Goal: Find contact information: Obtain details needed to contact an individual or organization

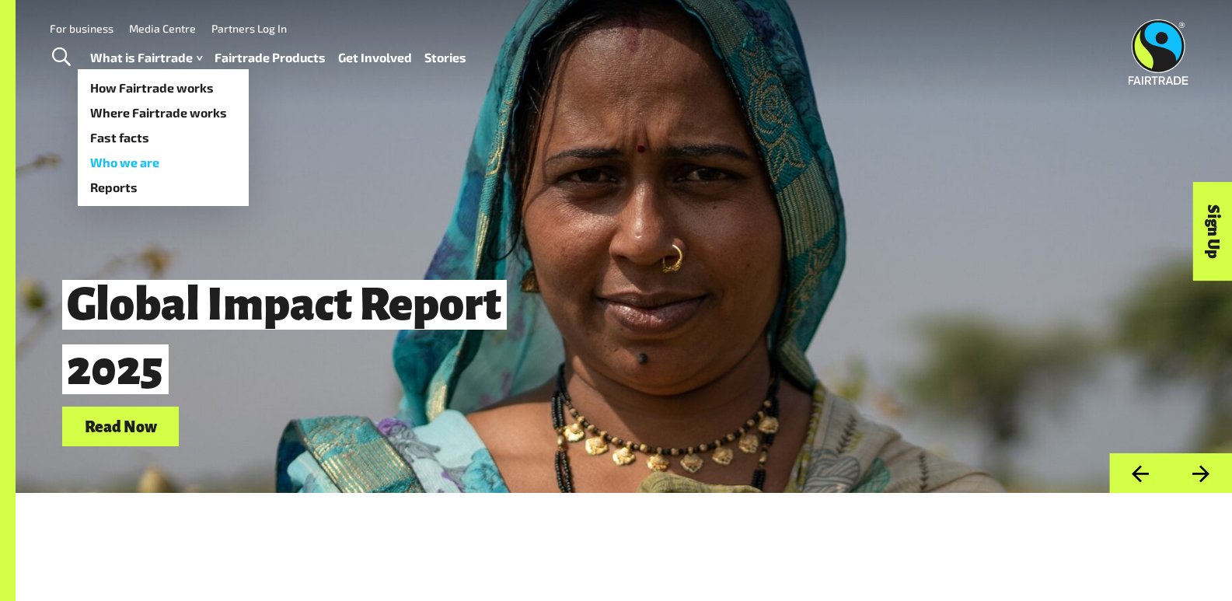
click at [142, 167] on link "Who we are" at bounding box center [163, 162] width 171 height 25
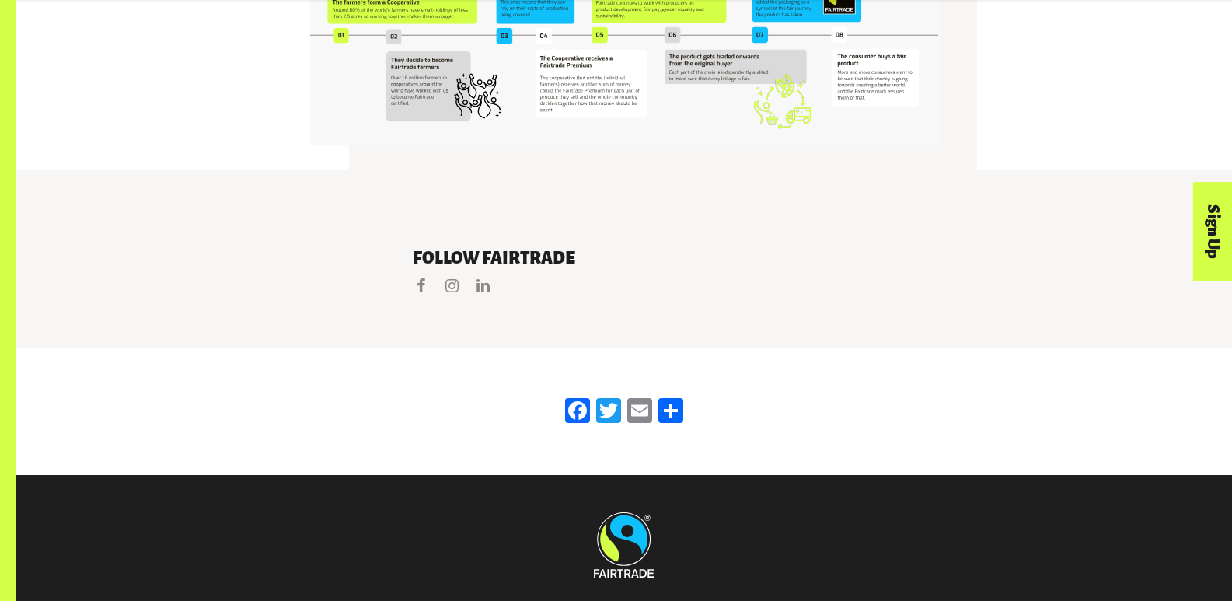
scroll to position [3331, 0]
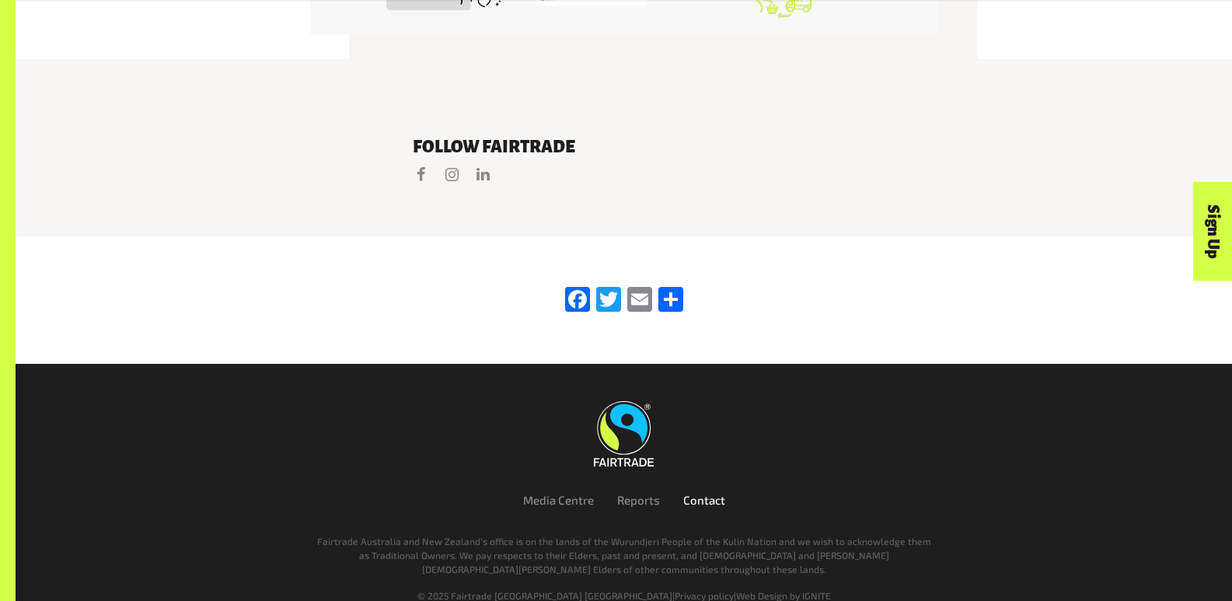
click at [701, 493] on link "Contact" at bounding box center [704, 500] width 42 height 14
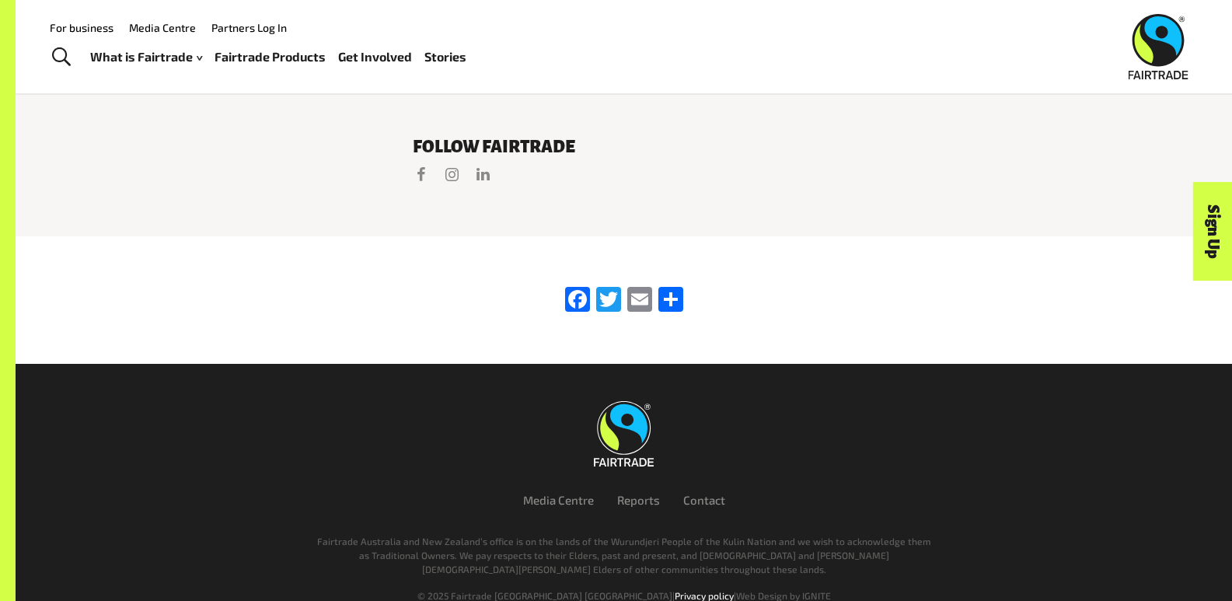
click at [674, 590] on link "Privacy policy" at bounding box center [703, 595] width 59 height 11
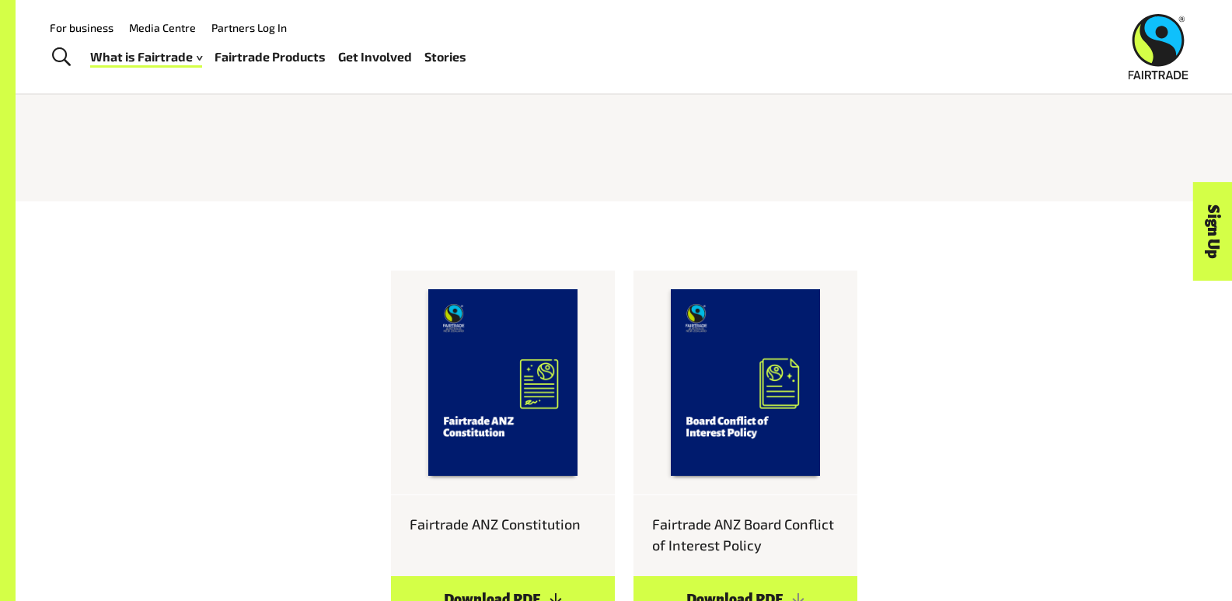
scroll to position [777, 0]
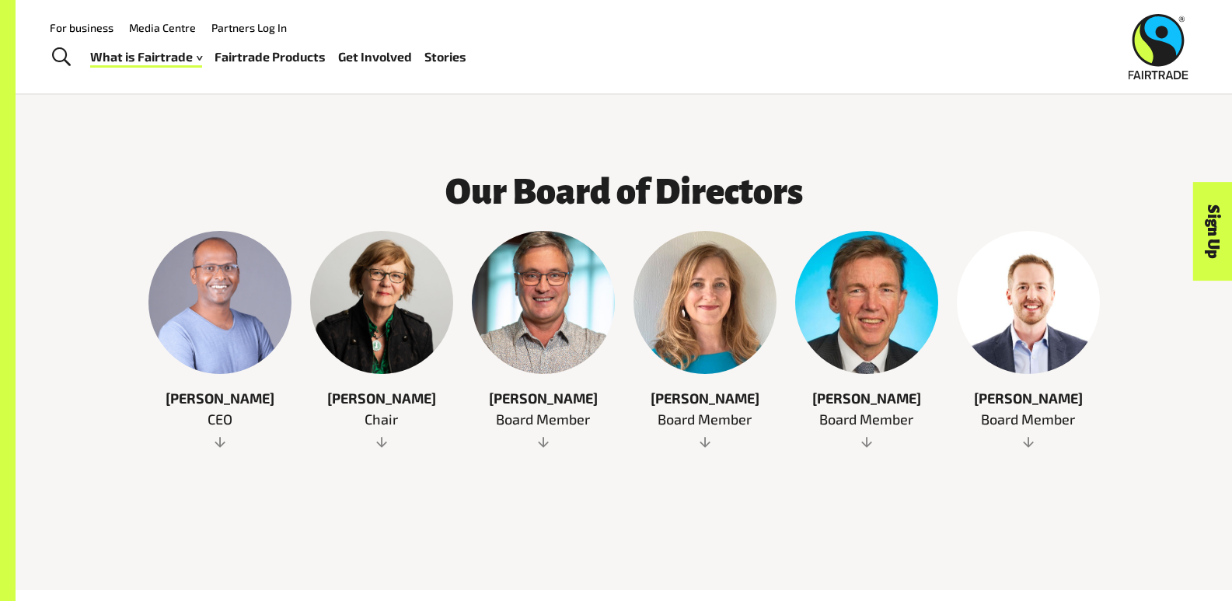
click at [221, 301] on div at bounding box center [219, 302] width 143 height 143
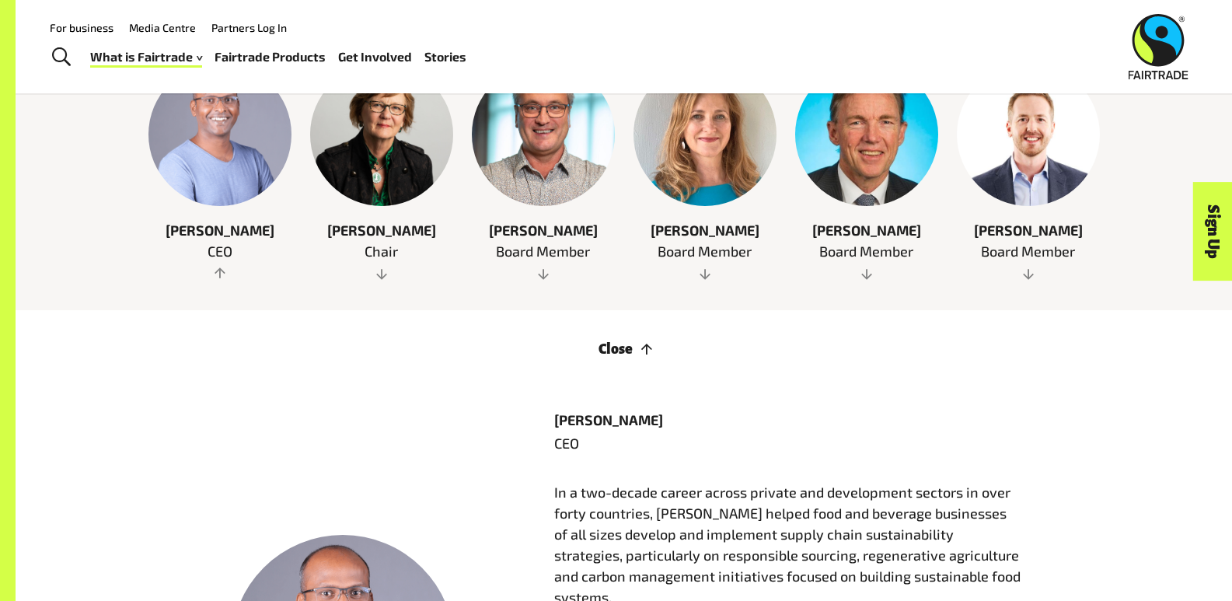
scroll to position [932, 0]
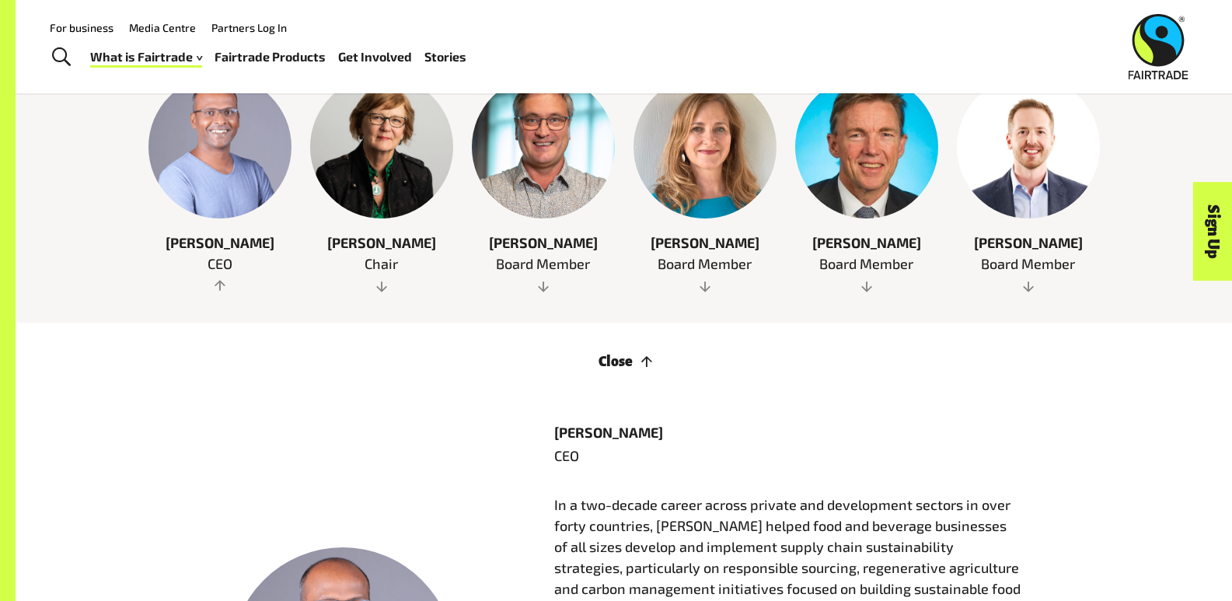
click at [580, 422] on p "Senthil Nathan" at bounding box center [787, 432] width 466 height 21
copy p "Senthil"
click at [633, 422] on p "Senthil Nathan" at bounding box center [787, 432] width 466 height 21
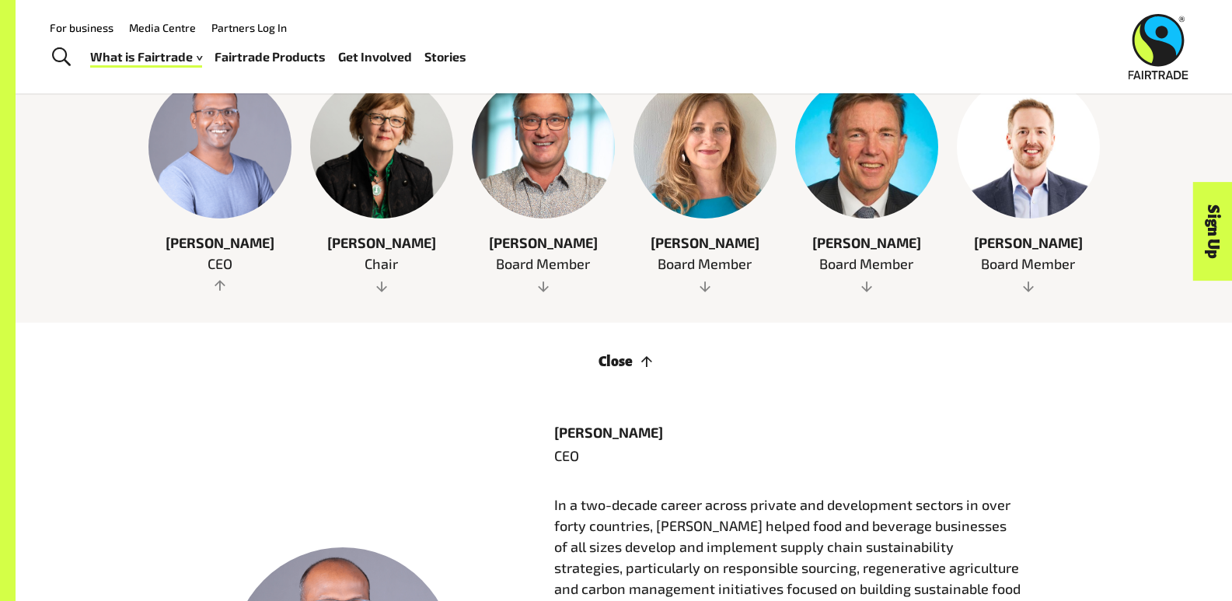
copy p "Nathan"
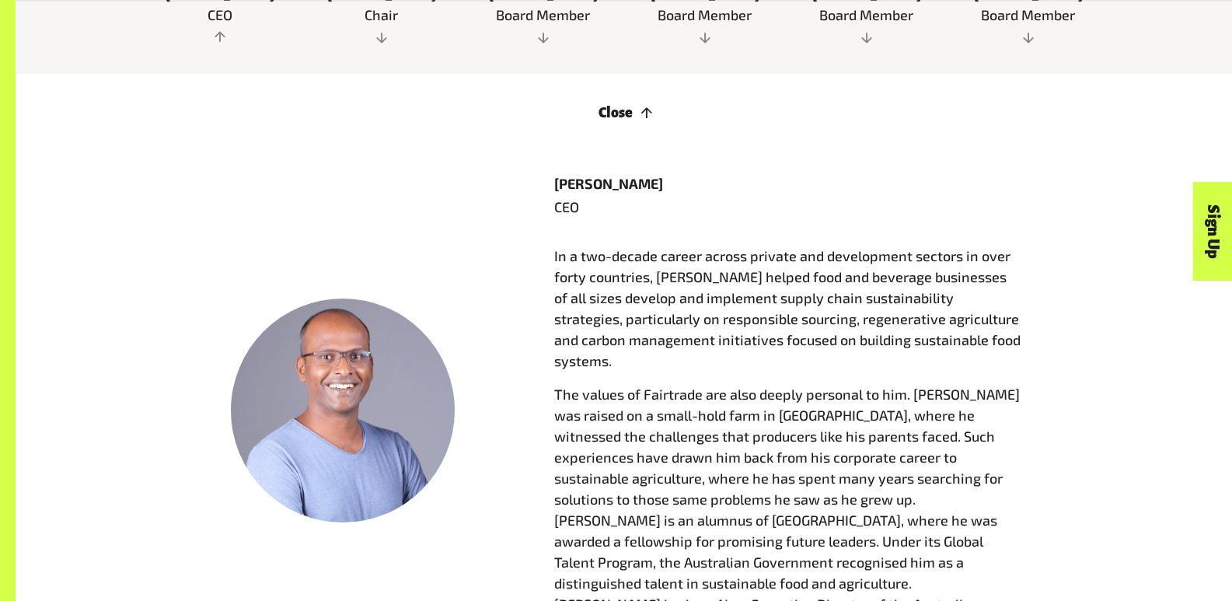
scroll to position [1010, 0]
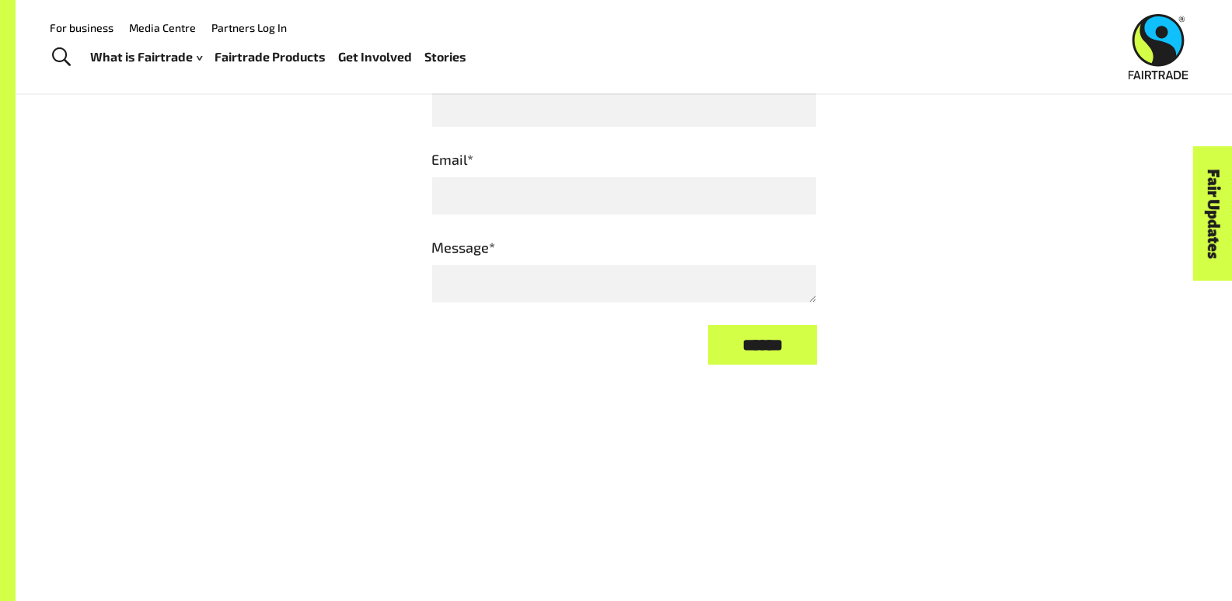
scroll to position [985, 0]
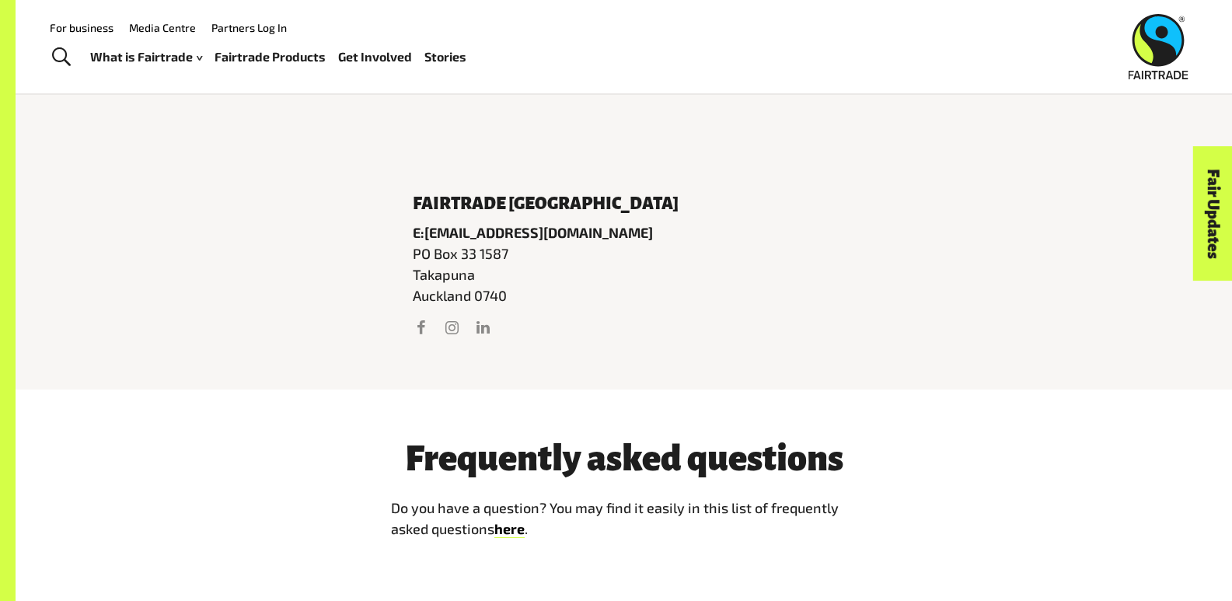
click at [488, 301] on p "PO Box 33 1587 Takapuna Auckland 0740" at bounding box center [624, 274] width 423 height 63
copy p "0740"
click at [490, 260] on p "PO Box 33 1587 Takapuna Auckland 0740" at bounding box center [624, 274] width 423 height 63
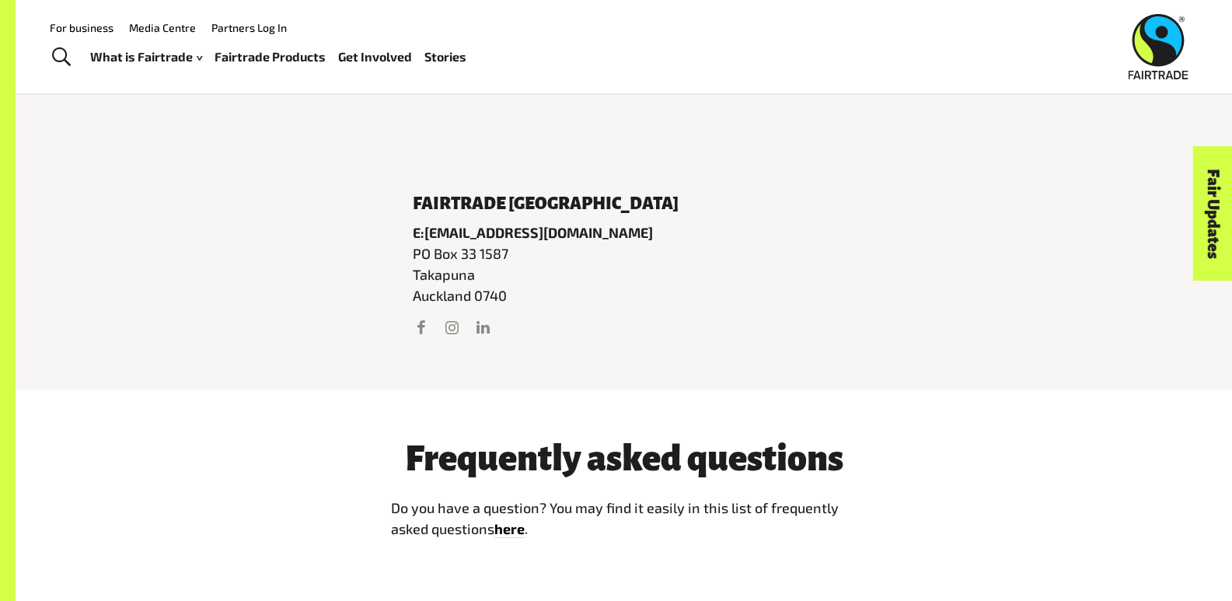
click at [460, 258] on p "PO Box 33 1587 Takapuna Auckland 0740" at bounding box center [624, 274] width 423 height 63
click at [528, 267] on p "PO Box 33 1587 Takapuna Auckland 0740" at bounding box center [624, 274] width 423 height 63
click at [417, 258] on p "PO Box 33 1587 Takapuna Auckland 0740" at bounding box center [624, 274] width 423 height 63
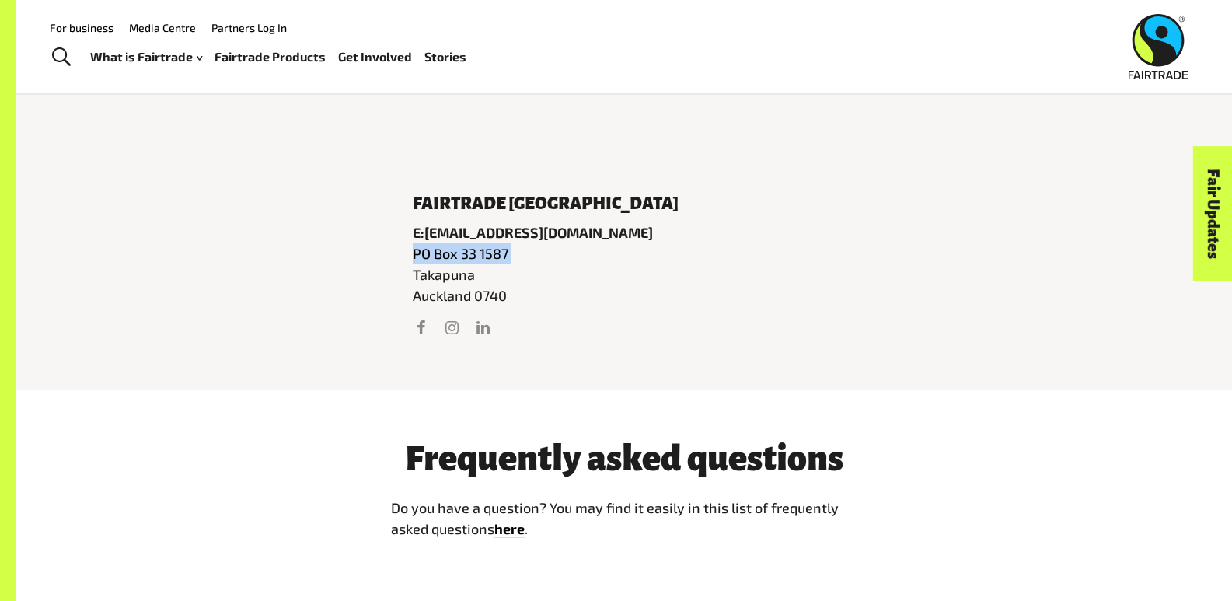
click at [507, 257] on p "PO Box 33 1587 Takapuna Auckland 0740" at bounding box center [624, 274] width 423 height 63
copy p "PO Box 33 1587"
click at [430, 301] on p "PO Box 33 1587 Takapuna Auckland 0740" at bounding box center [624, 274] width 423 height 63
copy p "Auckland"
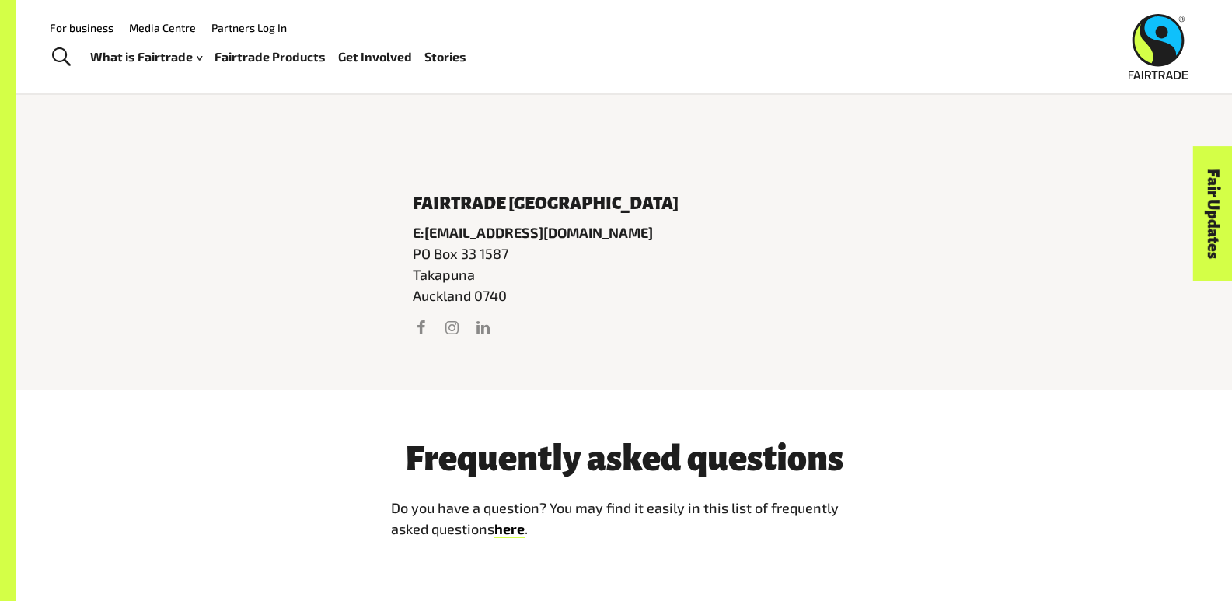
click at [481, 304] on p "PO Box 33 1587 Takapuna Auckland 0740" at bounding box center [624, 274] width 423 height 63
copy p "0740"
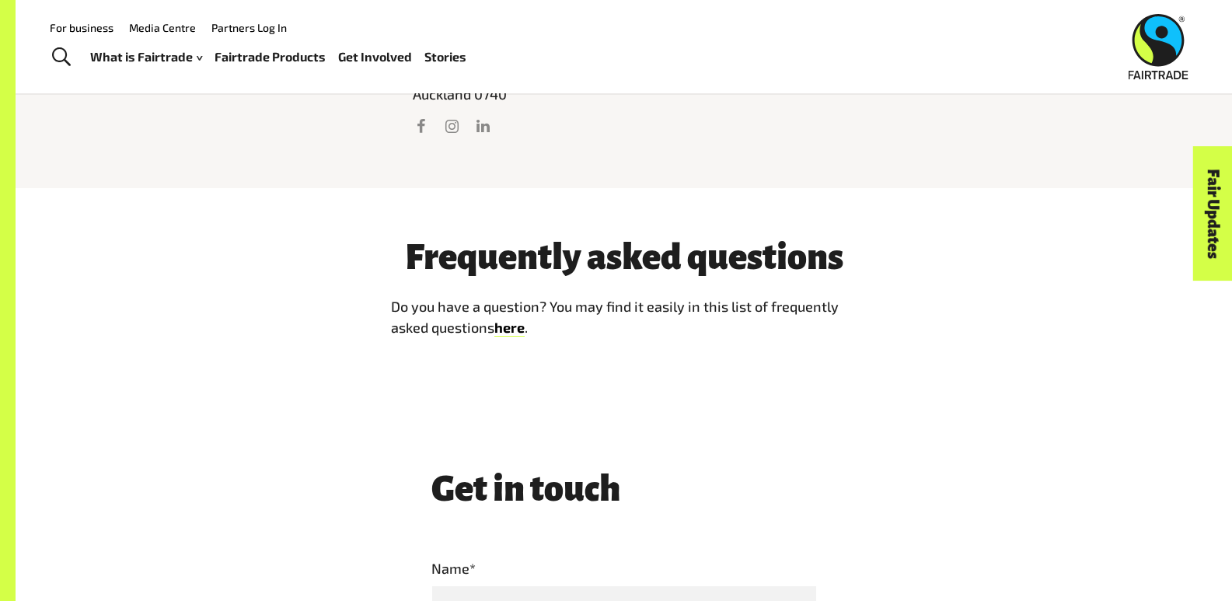
scroll to position [914, 0]
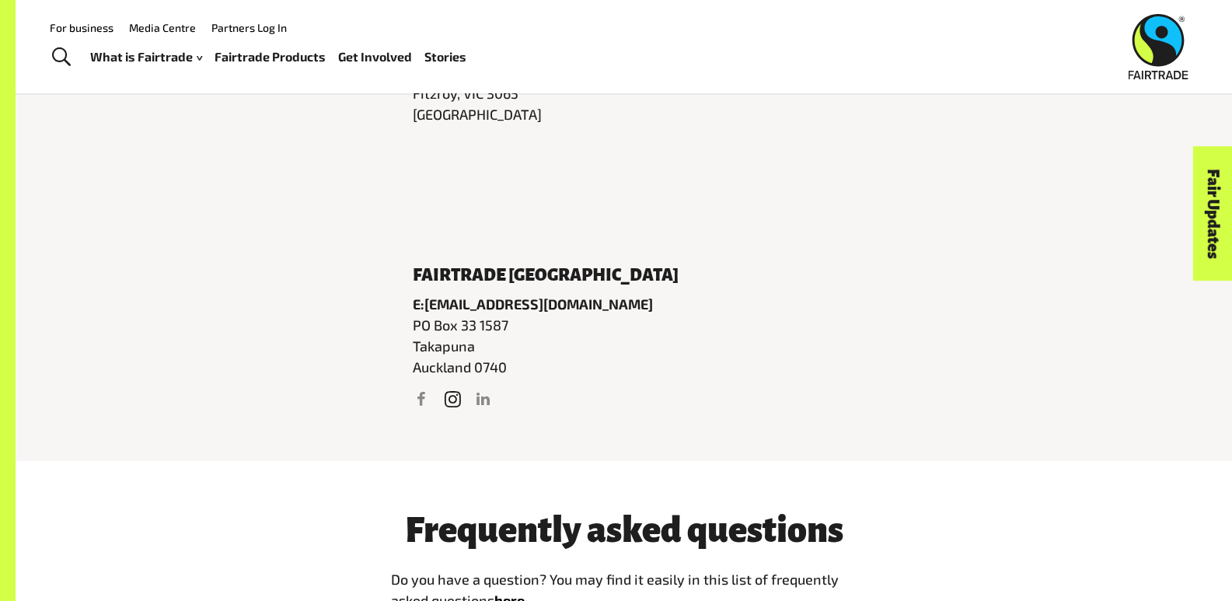
click at [451, 403] on link "Instagram" at bounding box center [451, 399] width 20 height 20
click at [477, 405] on link "LinkedIn" at bounding box center [482, 399] width 20 height 20
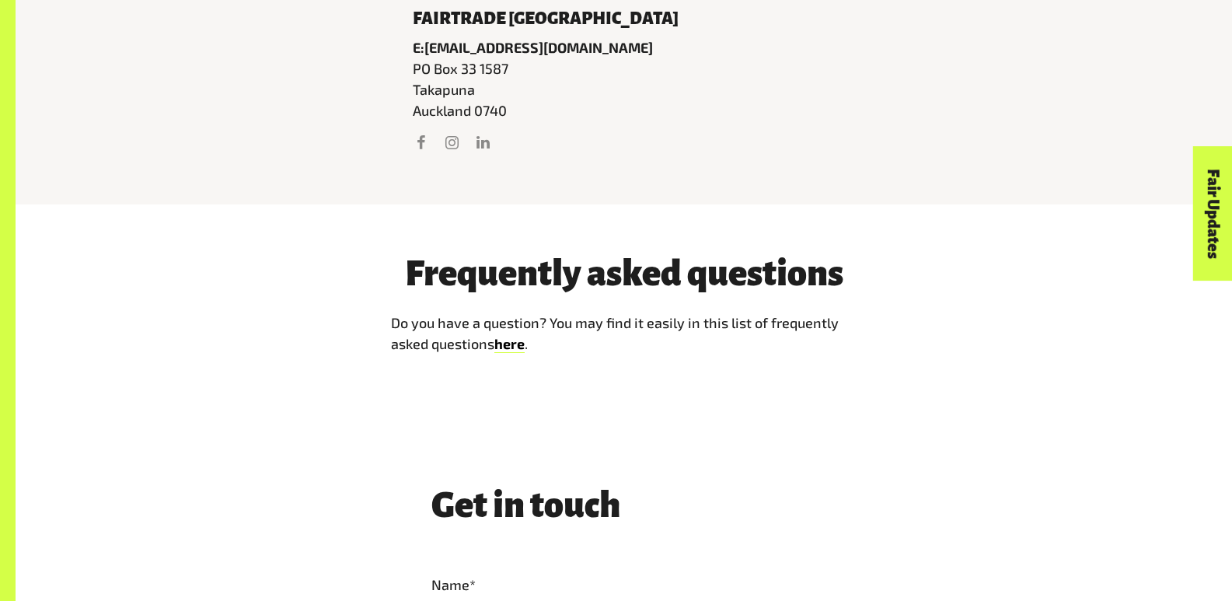
scroll to position [1243, 0]
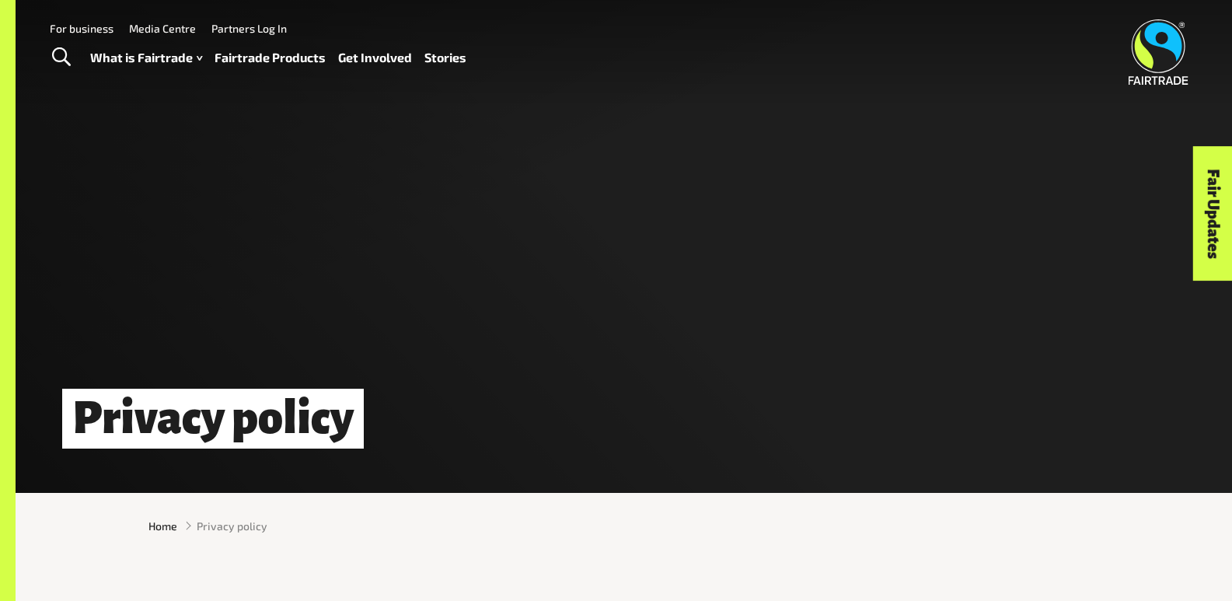
scroll to position [914, 0]
